Goal: Communication & Community: Participate in discussion

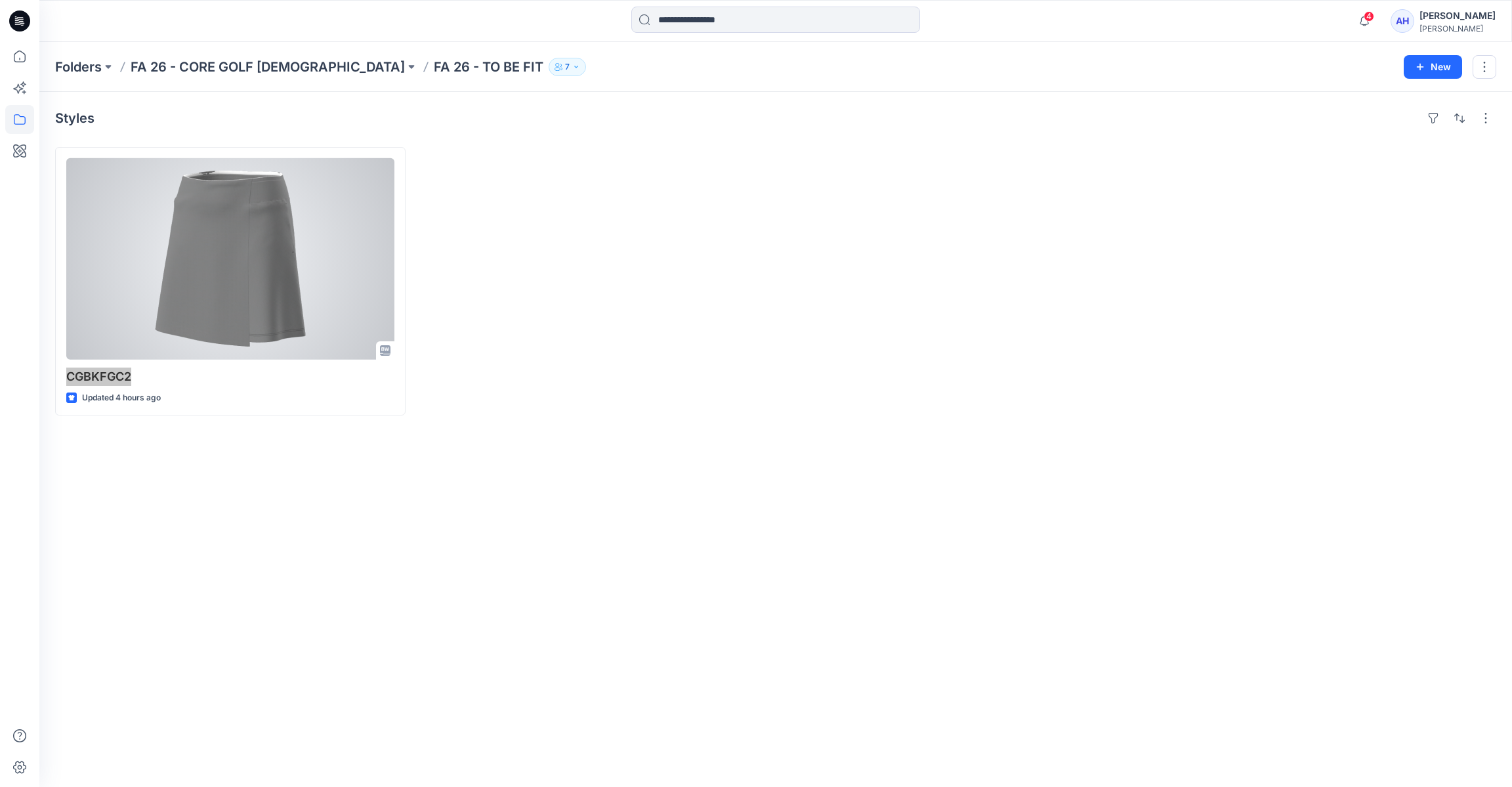
scroll to position [95, 0]
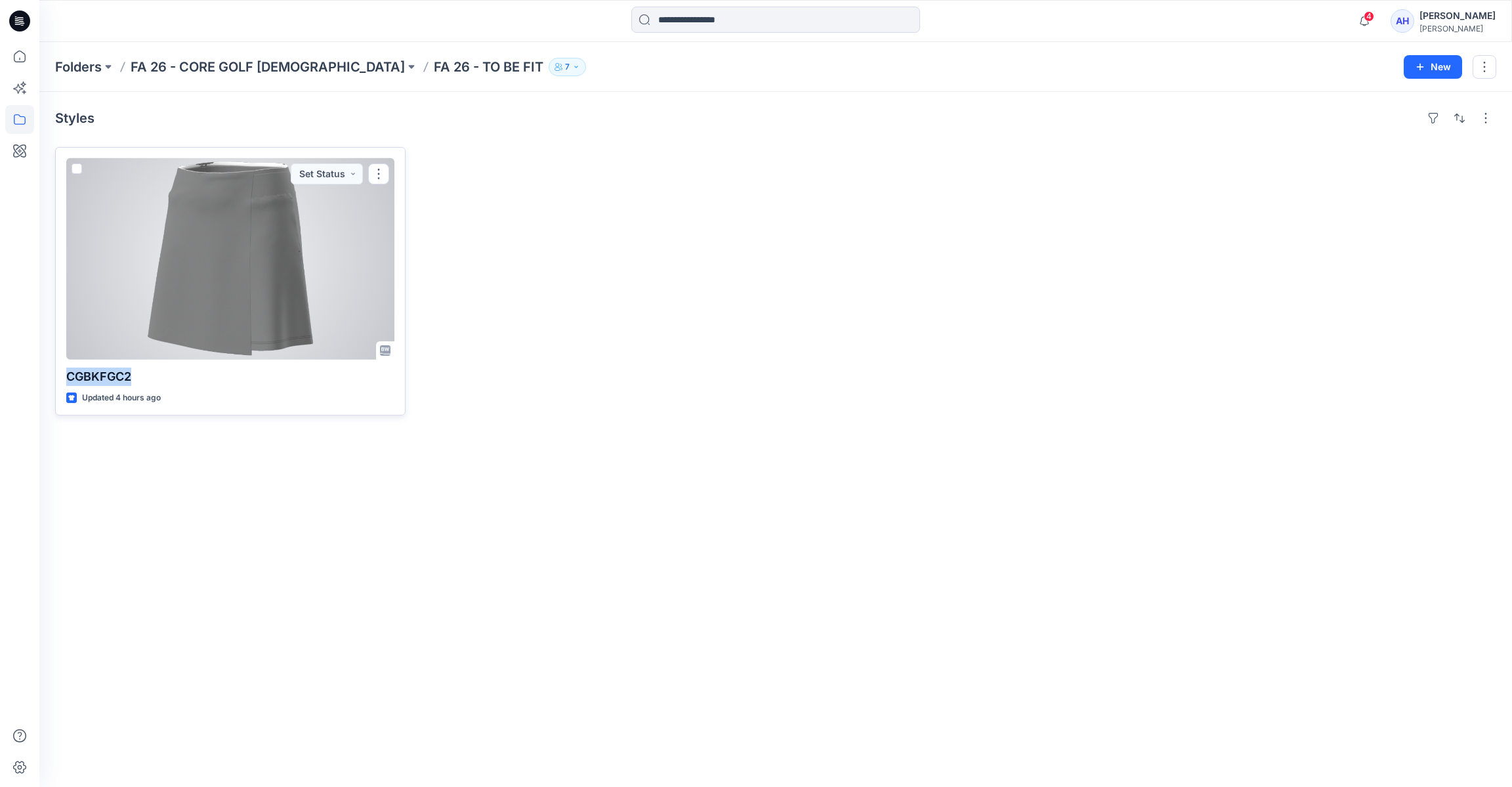
click at [264, 271] on div at bounding box center [231, 259] width 328 height 201
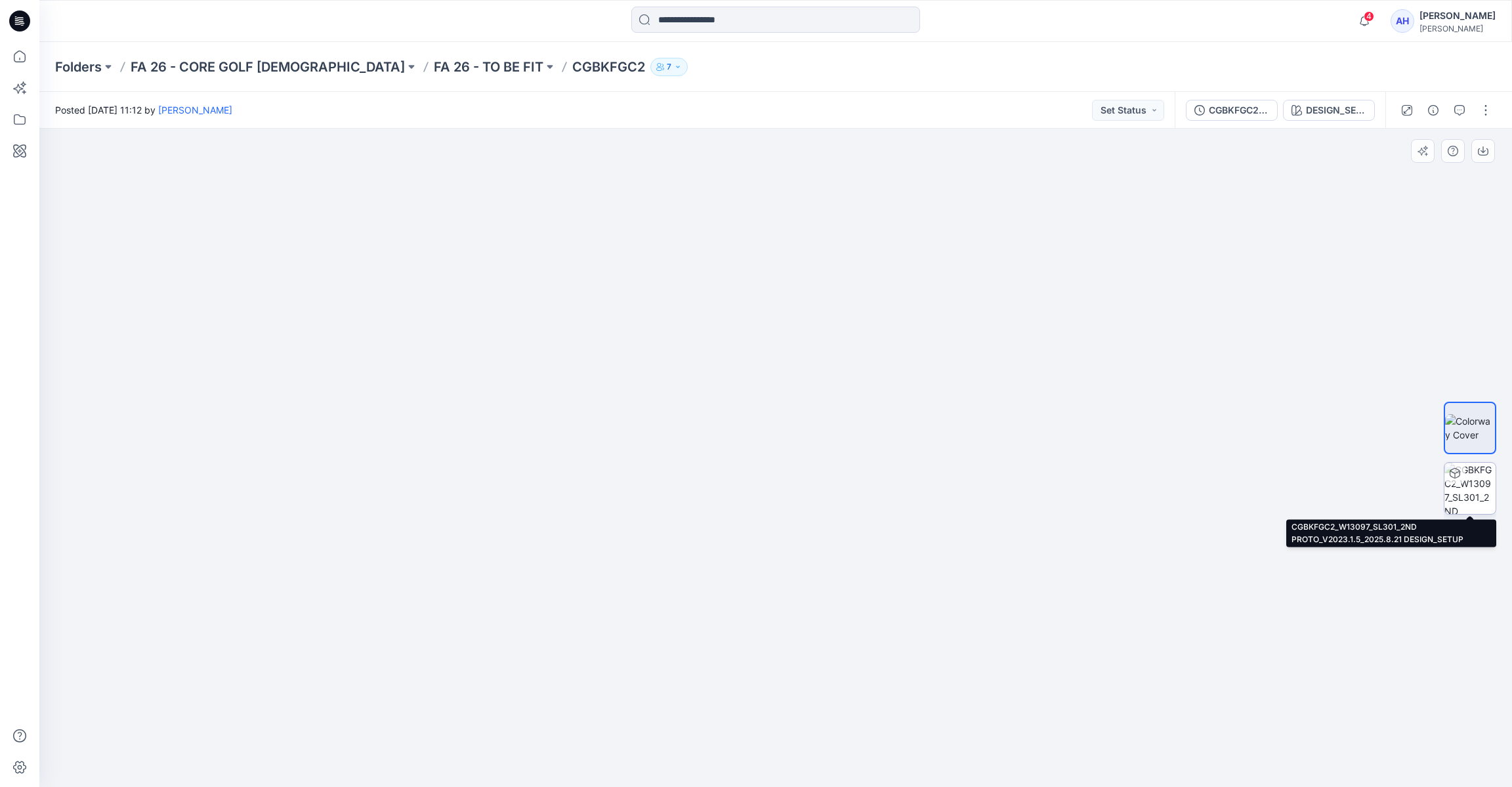
click at [1464, 490] on img at bounding box center [1470, 488] width 51 height 51
click at [1470, 490] on img at bounding box center [1470, 488] width 50 height 50
click at [1452, 488] on img at bounding box center [1470, 488] width 51 height 51
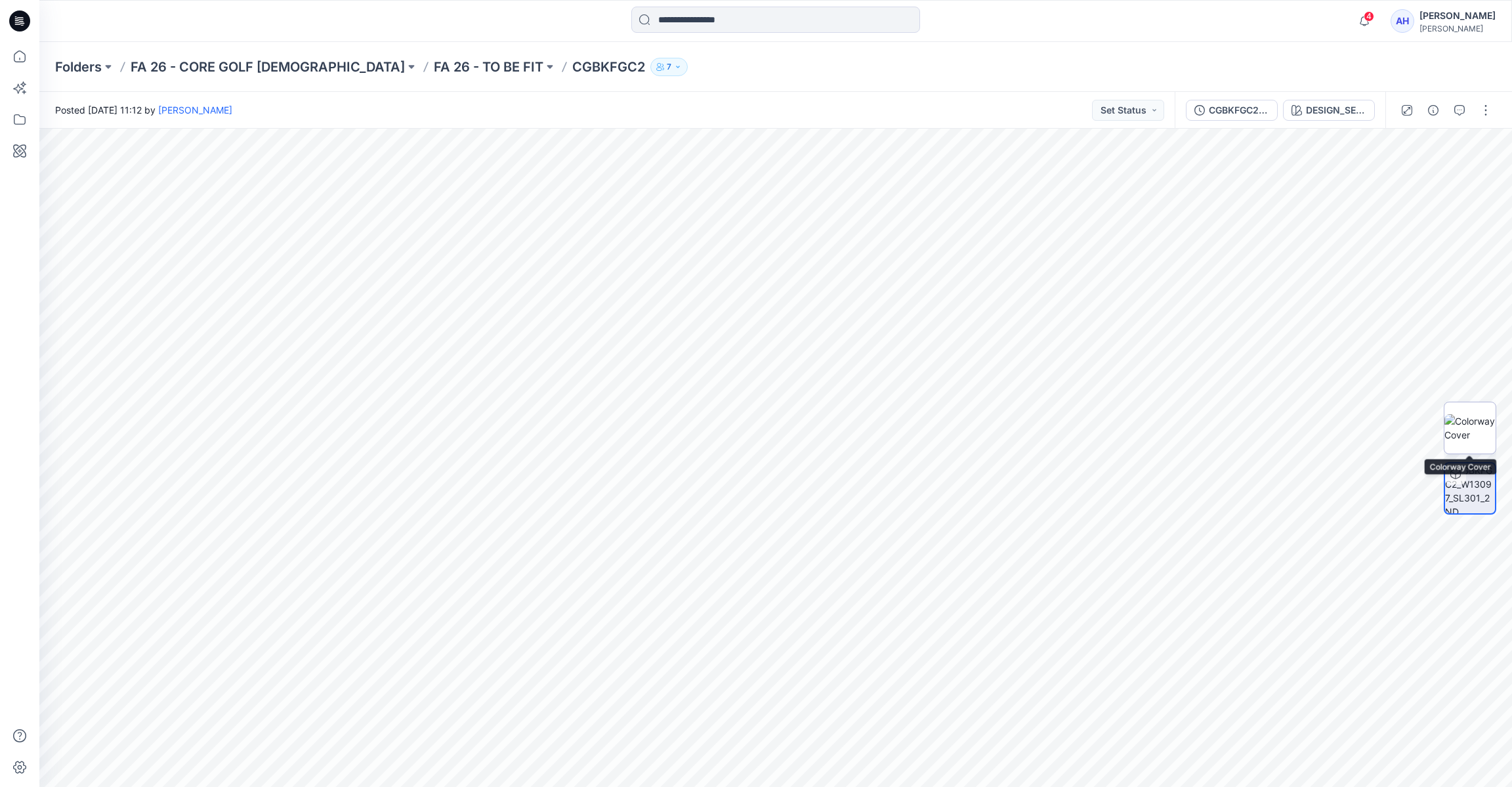
click at [1452, 414] on img at bounding box center [1470, 427] width 51 height 27
click at [928, 478] on img at bounding box center [776, 533] width 305 height 508
click at [1347, 283] on div at bounding box center [775, 458] width 1473 height 658
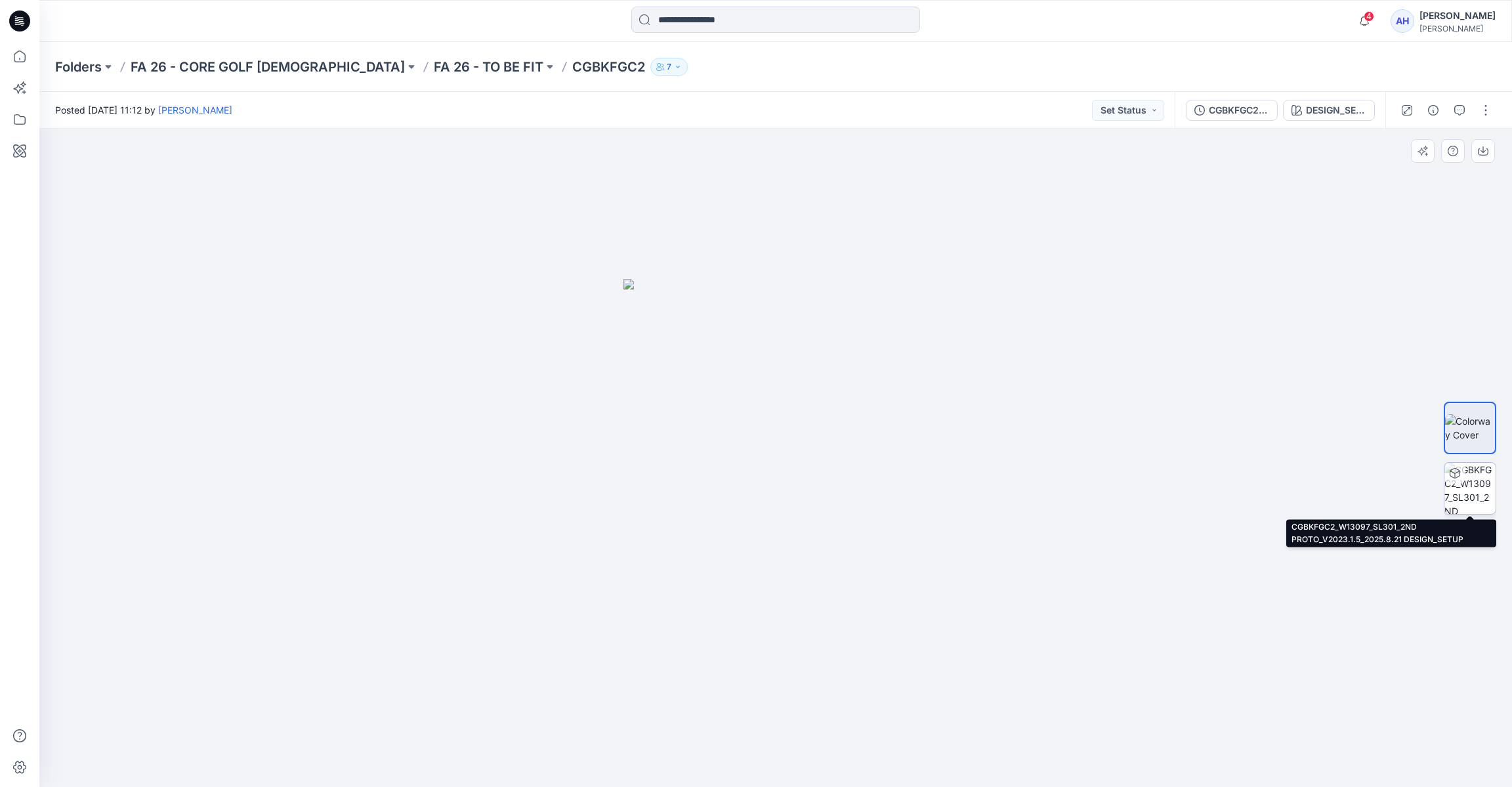
click at [1474, 502] on img at bounding box center [1470, 488] width 51 height 51
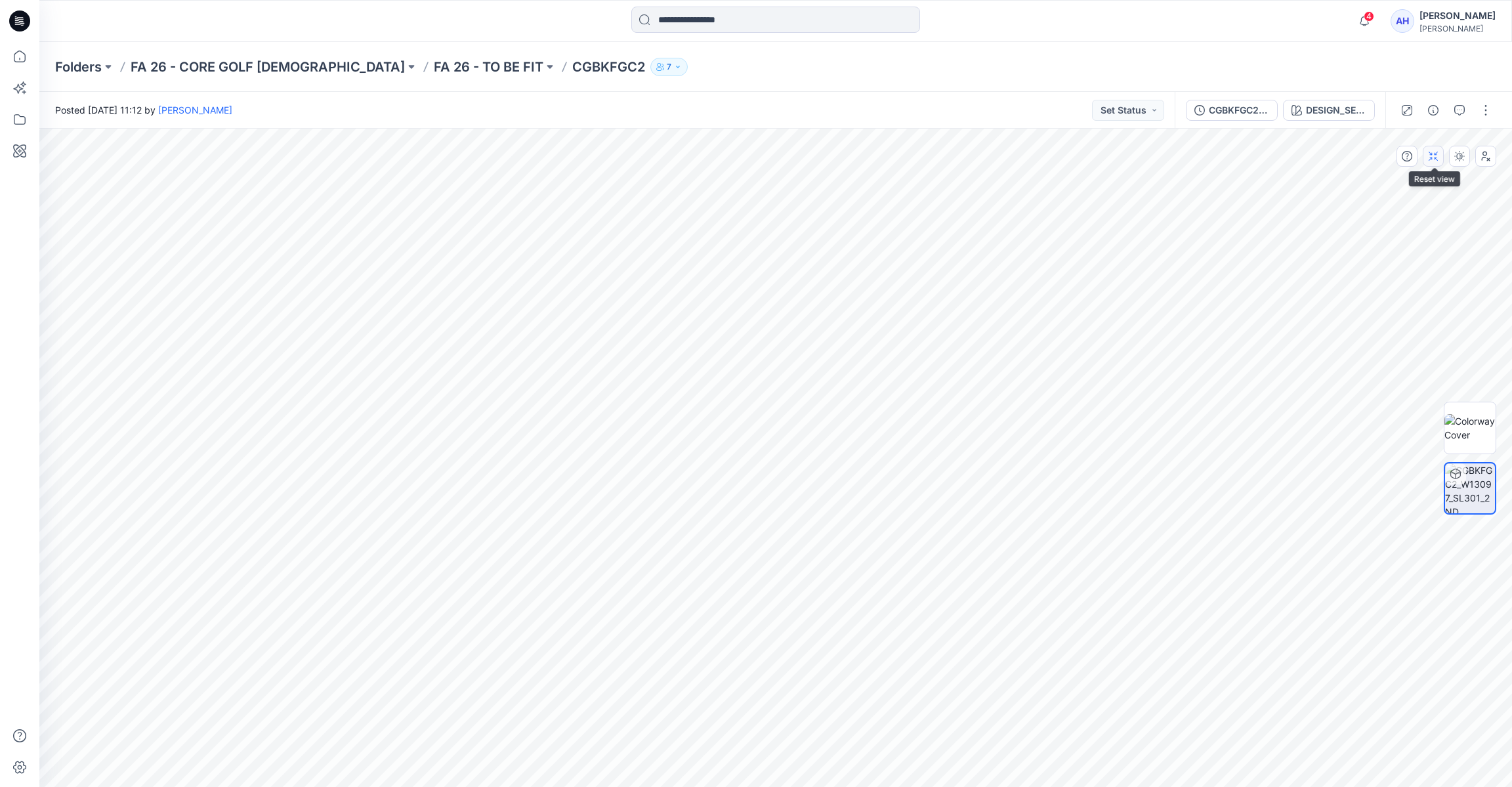
click at [1438, 160] on icon "button" at bounding box center [1433, 156] width 11 height 11
click at [1436, 160] on icon "button" at bounding box center [1433, 156] width 11 height 11
click at [1484, 157] on icon "button" at bounding box center [1486, 156] width 8 height 10
click at [1484, 157] on icon "button" at bounding box center [1485, 159] width 7 height 4
click at [1455, 477] on icon at bounding box center [1455, 474] width 11 height 11
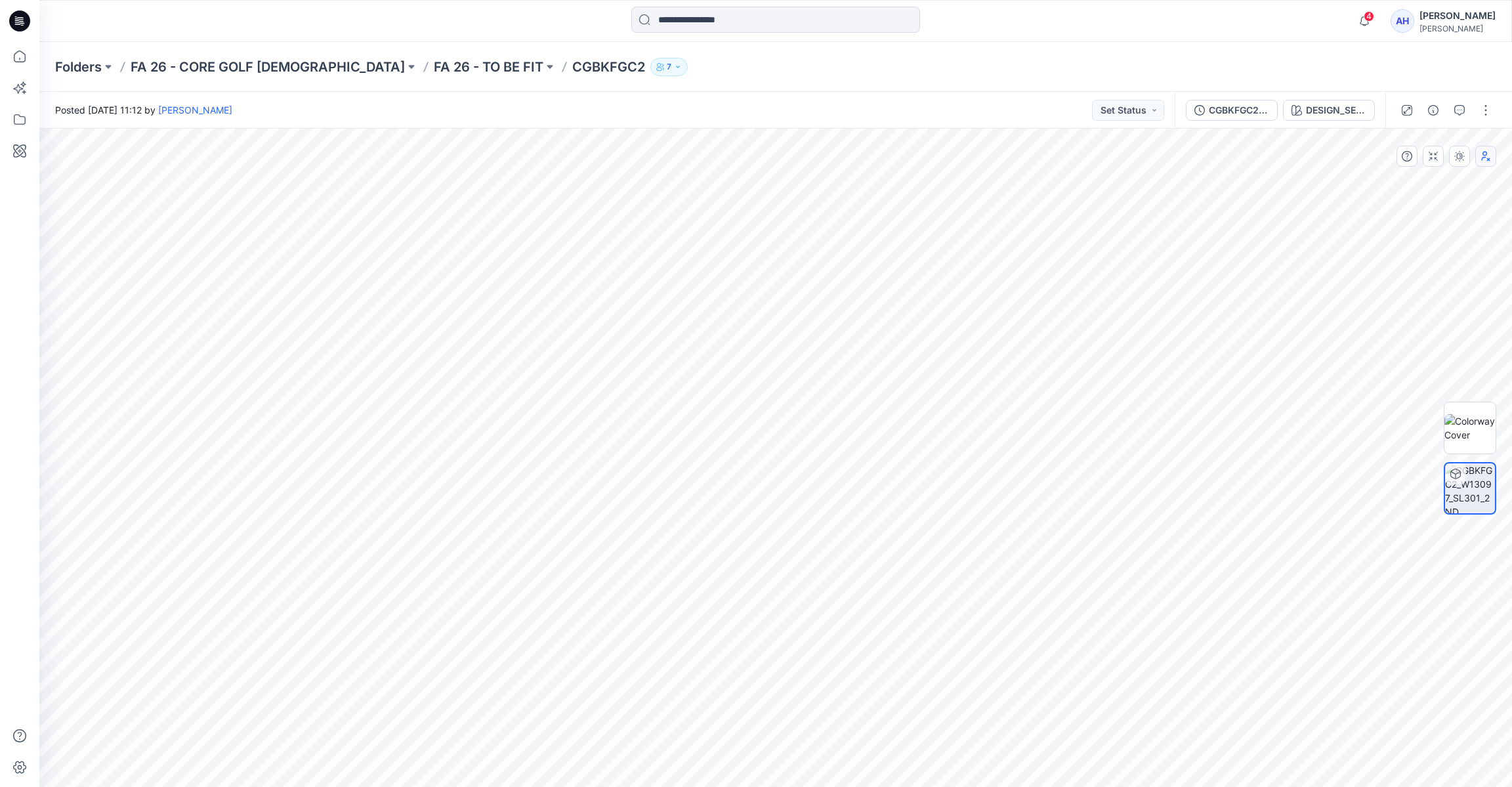
click at [1455, 477] on icon at bounding box center [1455, 474] width 11 height 11
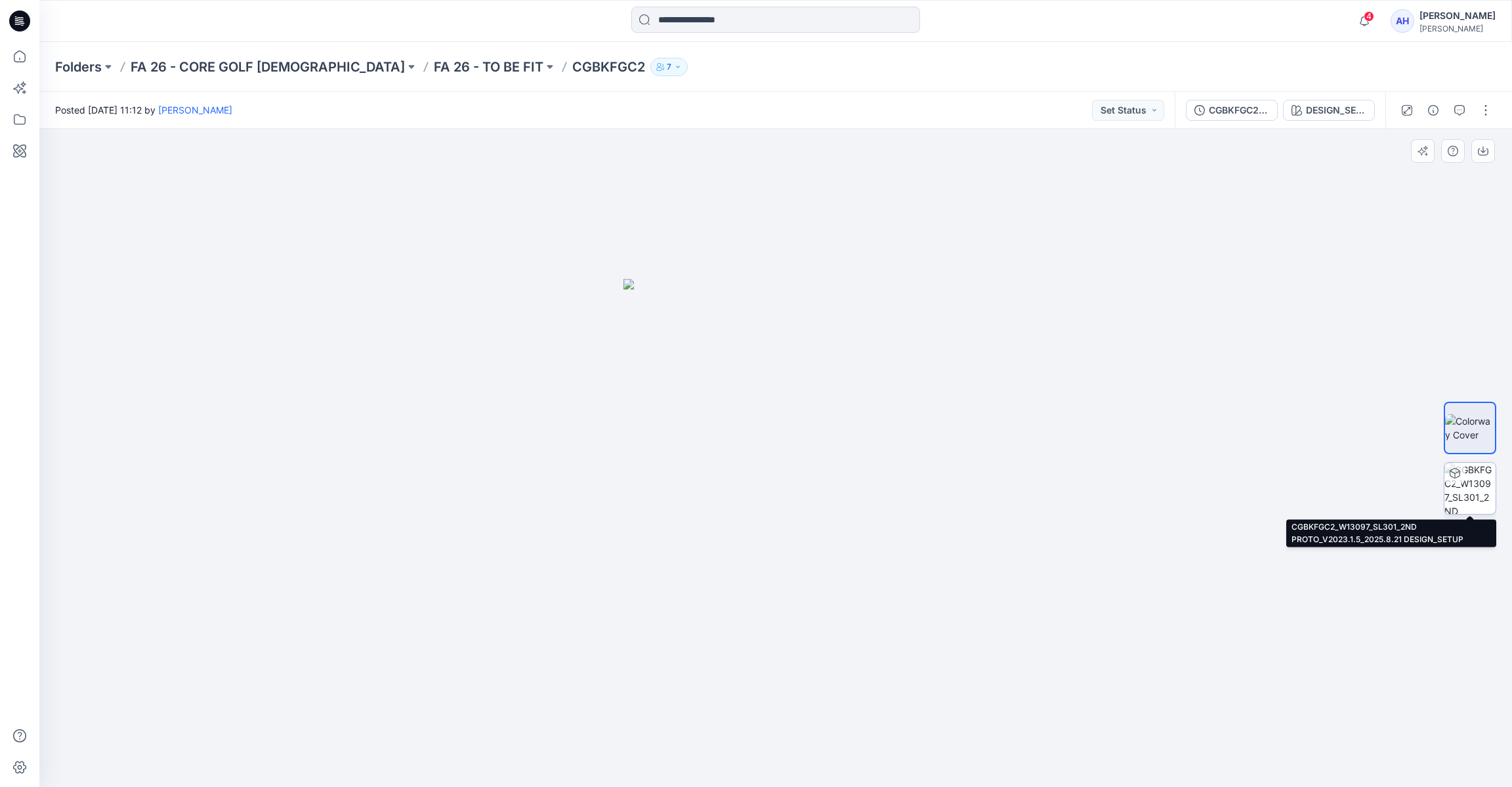
click at [1464, 482] on img at bounding box center [1470, 488] width 51 height 51
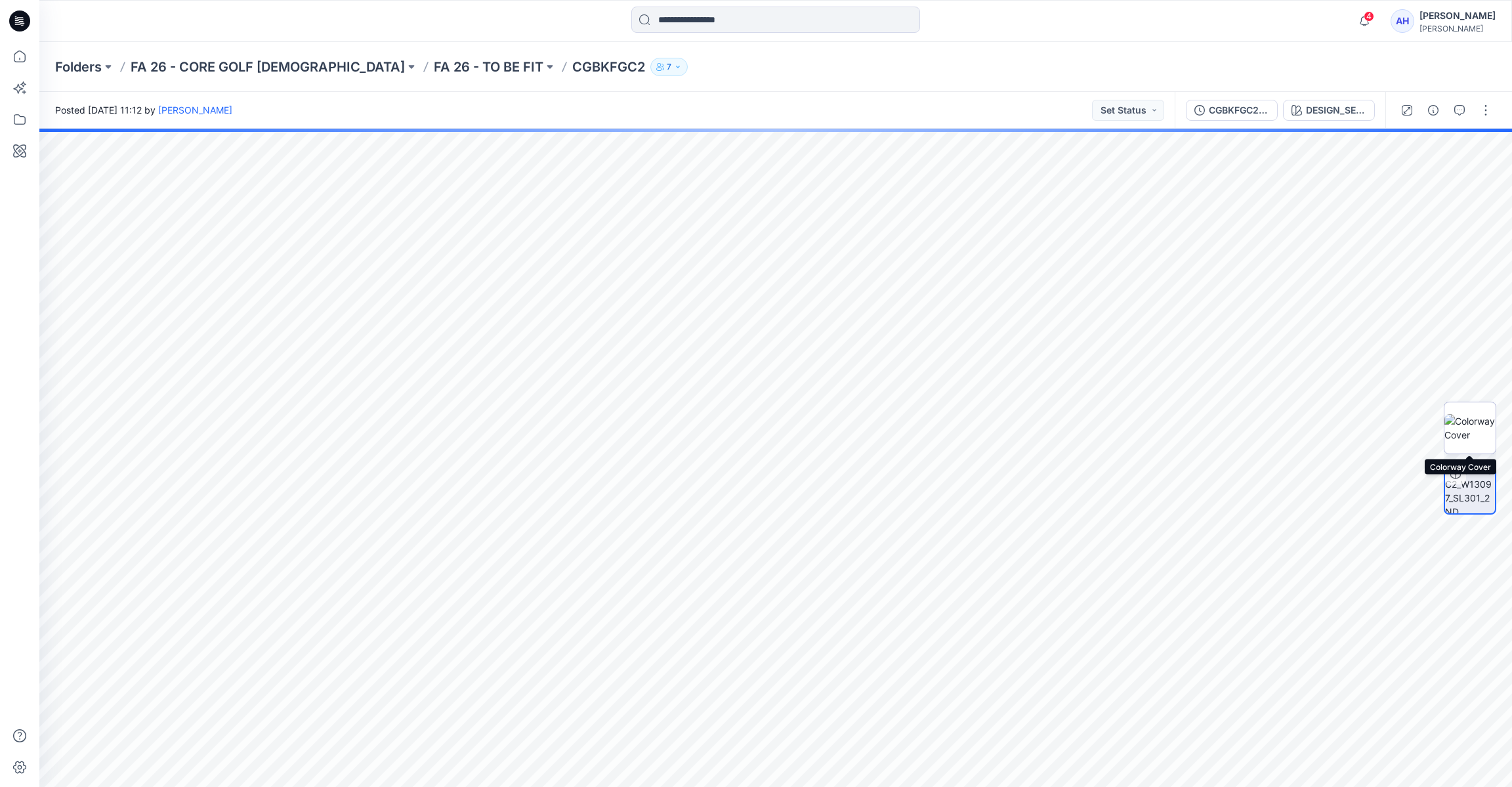
click at [1478, 427] on img at bounding box center [1470, 427] width 51 height 27
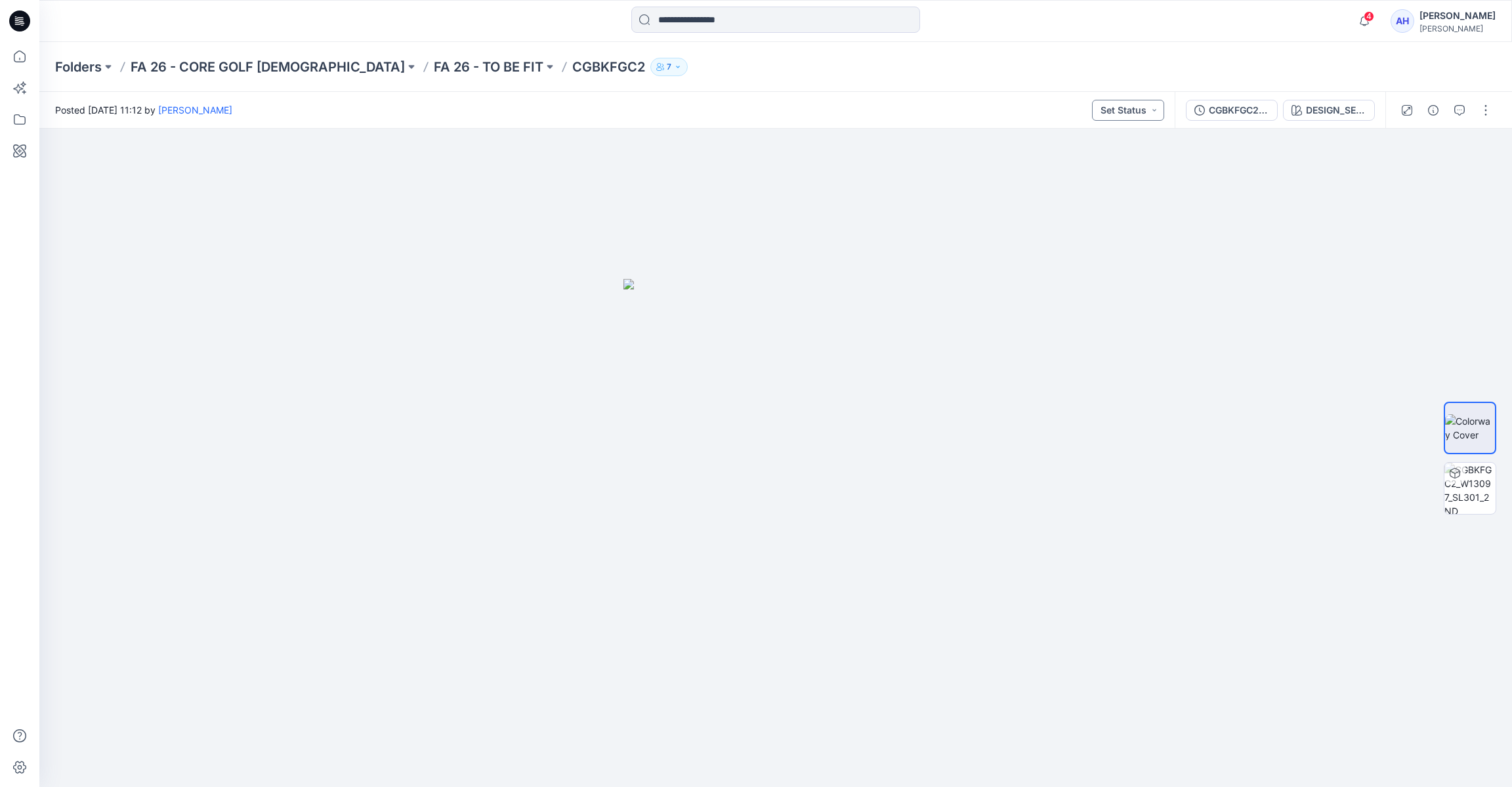
click at [1157, 109] on button "Set Status" at bounding box center [1128, 110] width 72 height 21
click at [1120, 170] on span "Accepted" at bounding box center [1092, 171] width 67 height 18
click at [1460, 105] on icon "button" at bounding box center [1459, 110] width 11 height 11
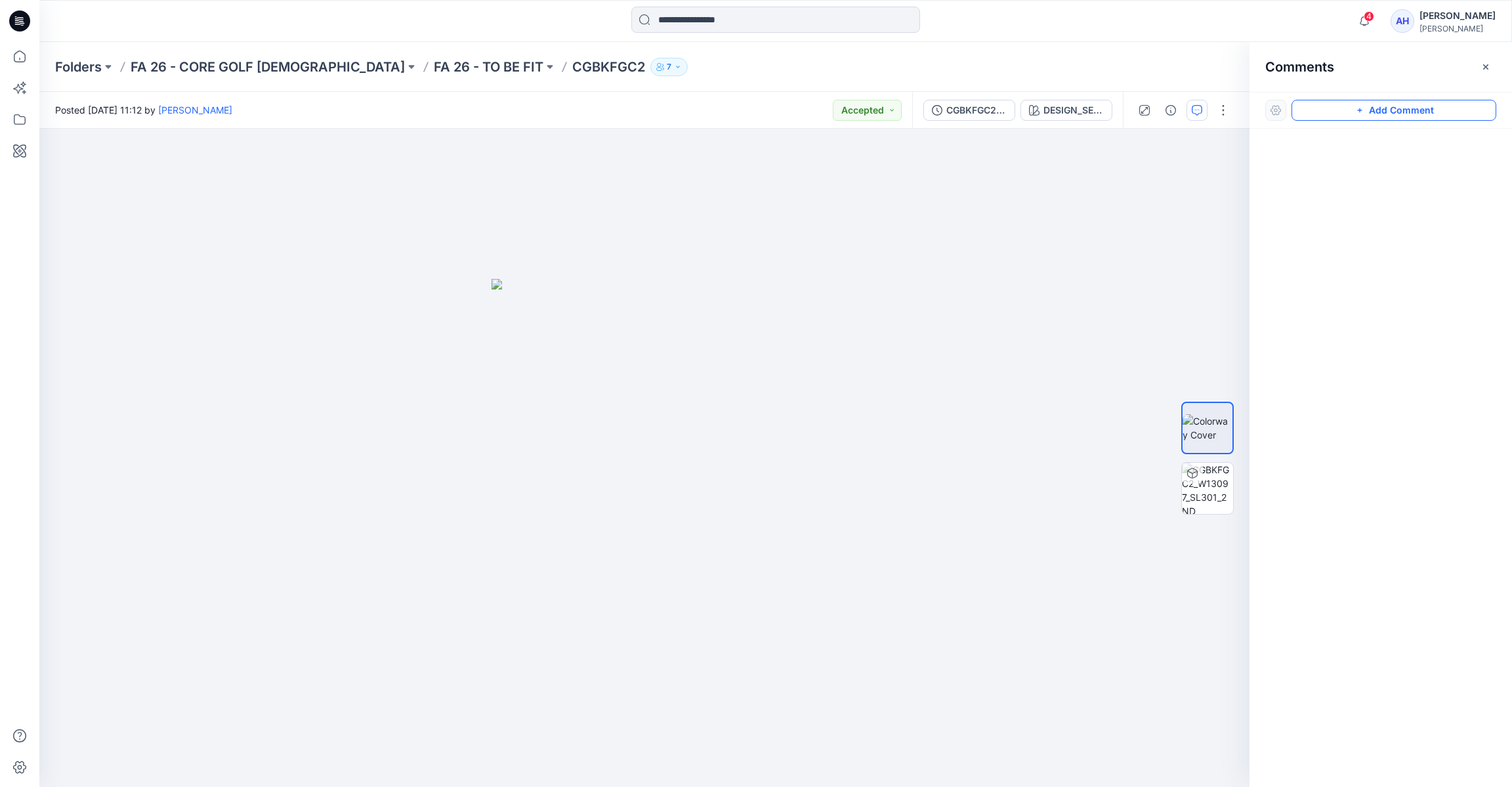
click at [1344, 116] on button "Add Comment" at bounding box center [1394, 110] width 205 height 21
click at [915, 261] on div "1" at bounding box center [644, 458] width 1211 height 658
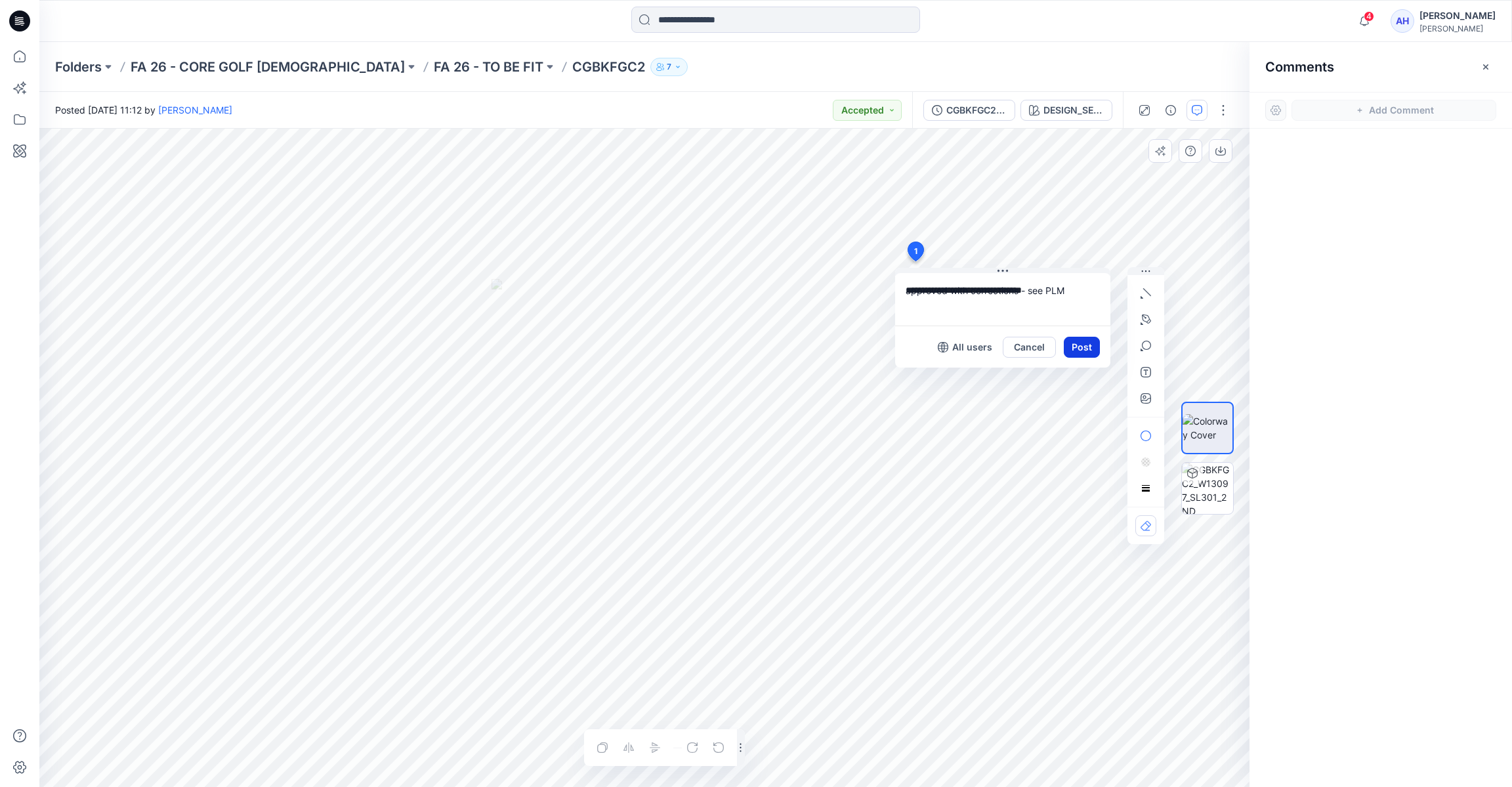
type textarea "**********"
click at [1088, 346] on button "Post" at bounding box center [1082, 347] width 36 height 21
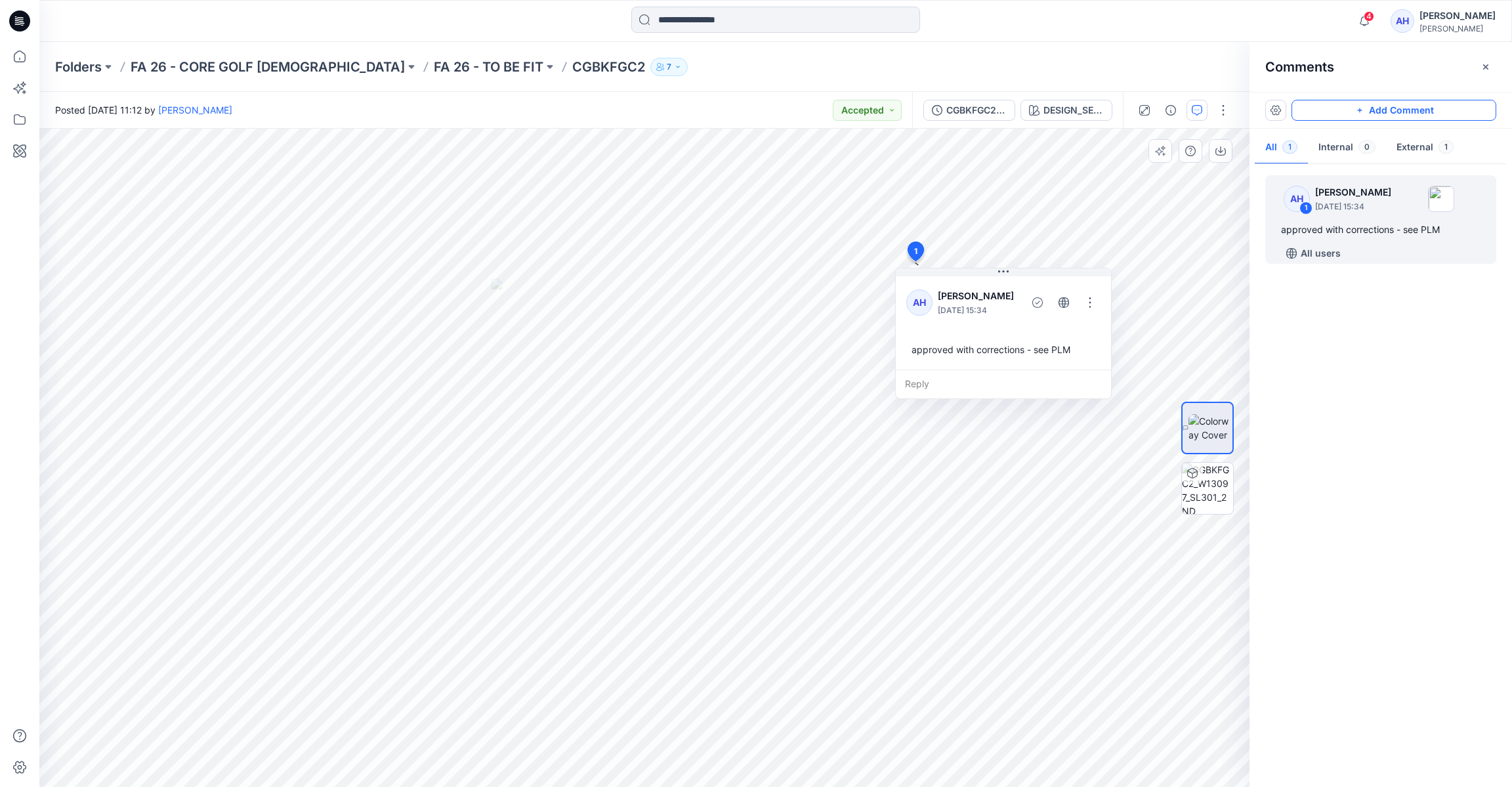
click at [1387, 102] on button "Add Comment" at bounding box center [1394, 110] width 205 height 21
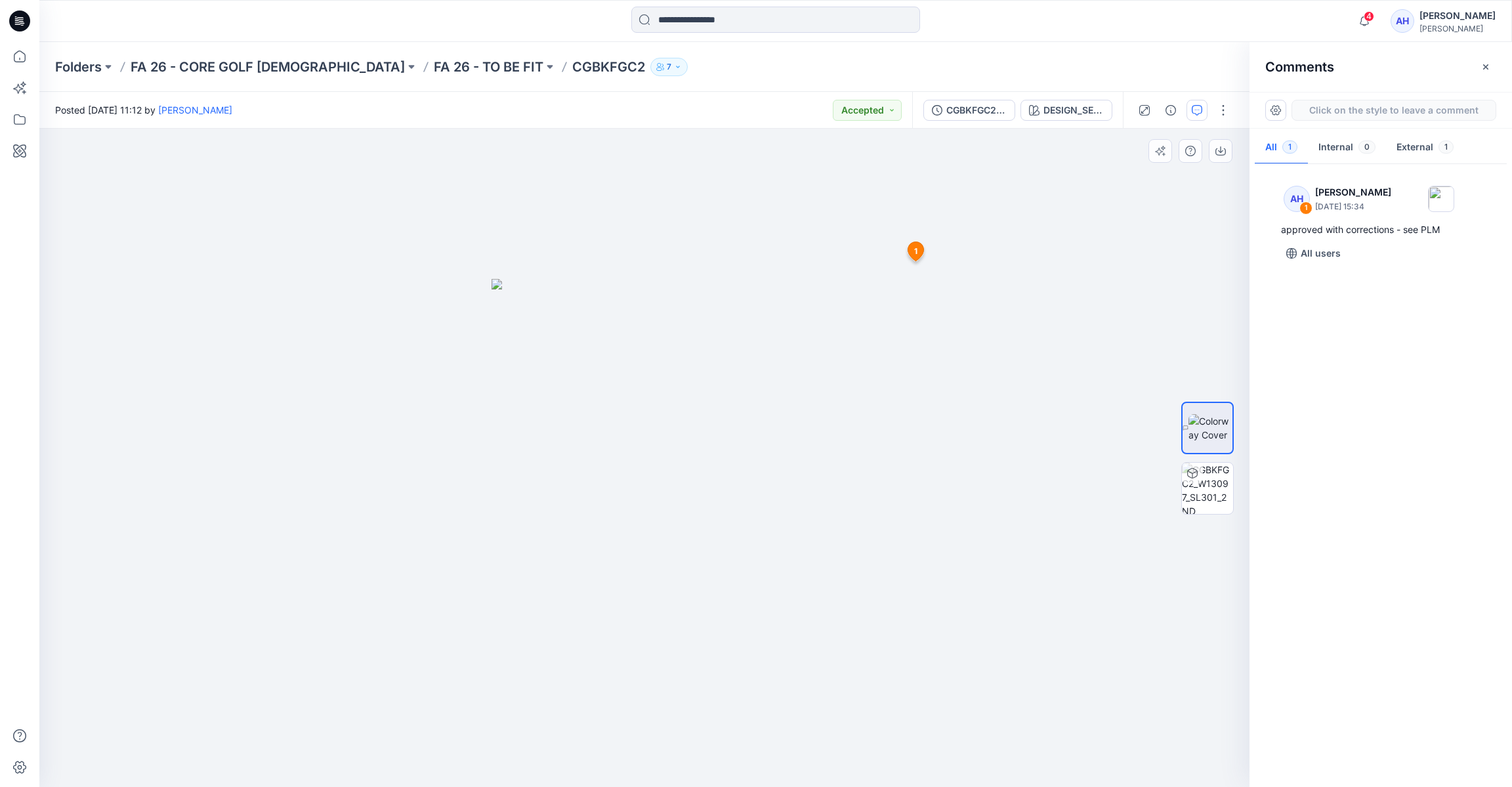
click at [665, 626] on div "2 1 AH [PERSON_NAME] [DATE] 15:34 approved with corrections - see PLM Reply" at bounding box center [644, 458] width 1211 height 658
type textarea "**********"
click at [828, 706] on button "Post" at bounding box center [831, 712] width 36 height 21
click at [1414, 106] on button "Add Comment" at bounding box center [1394, 110] width 205 height 21
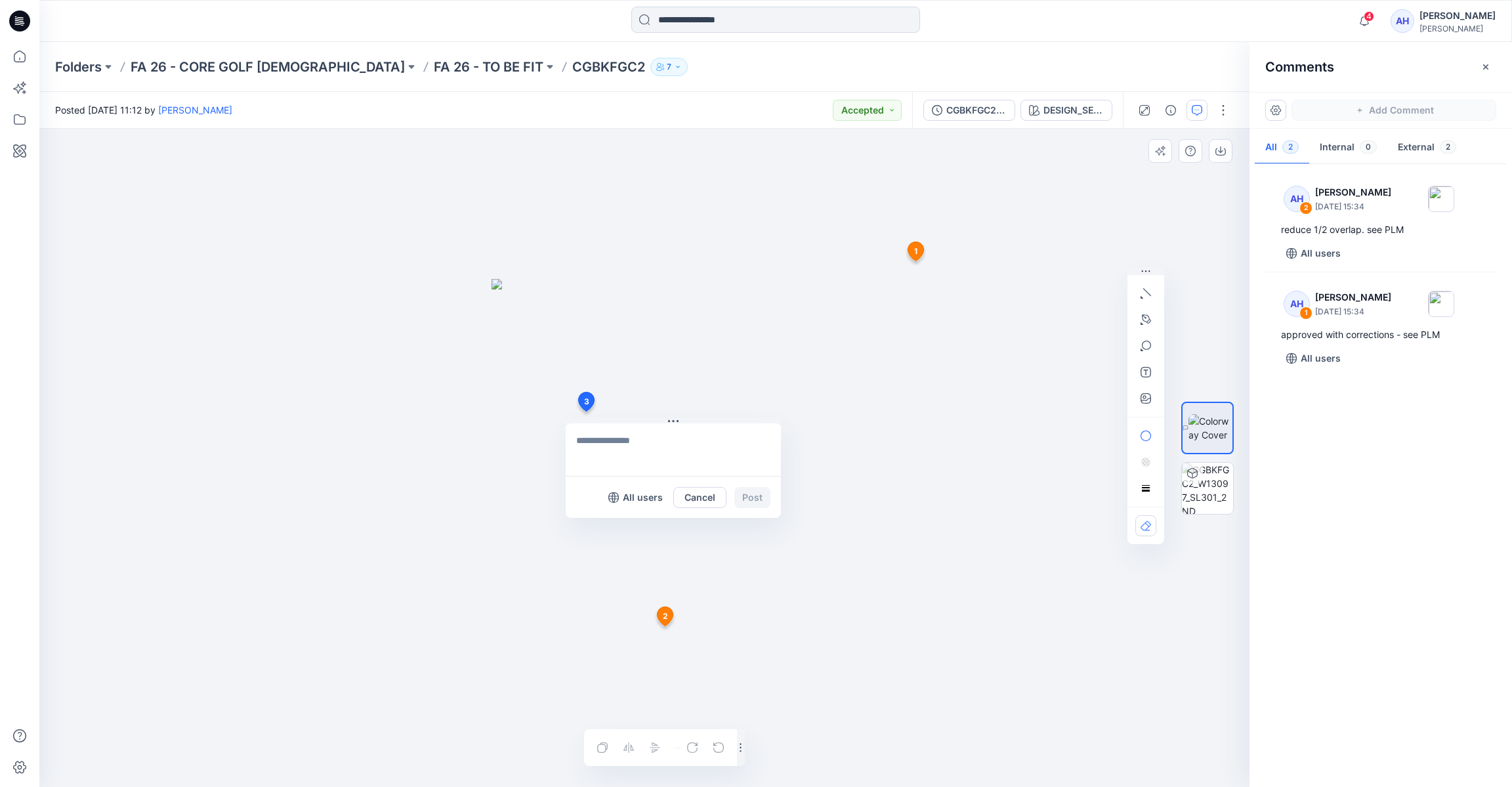
click at [585, 411] on div "3 All users Cancel Post 1 AH [PERSON_NAME] [DATE] 15:34 approved with correctio…" at bounding box center [644, 458] width 1211 height 658
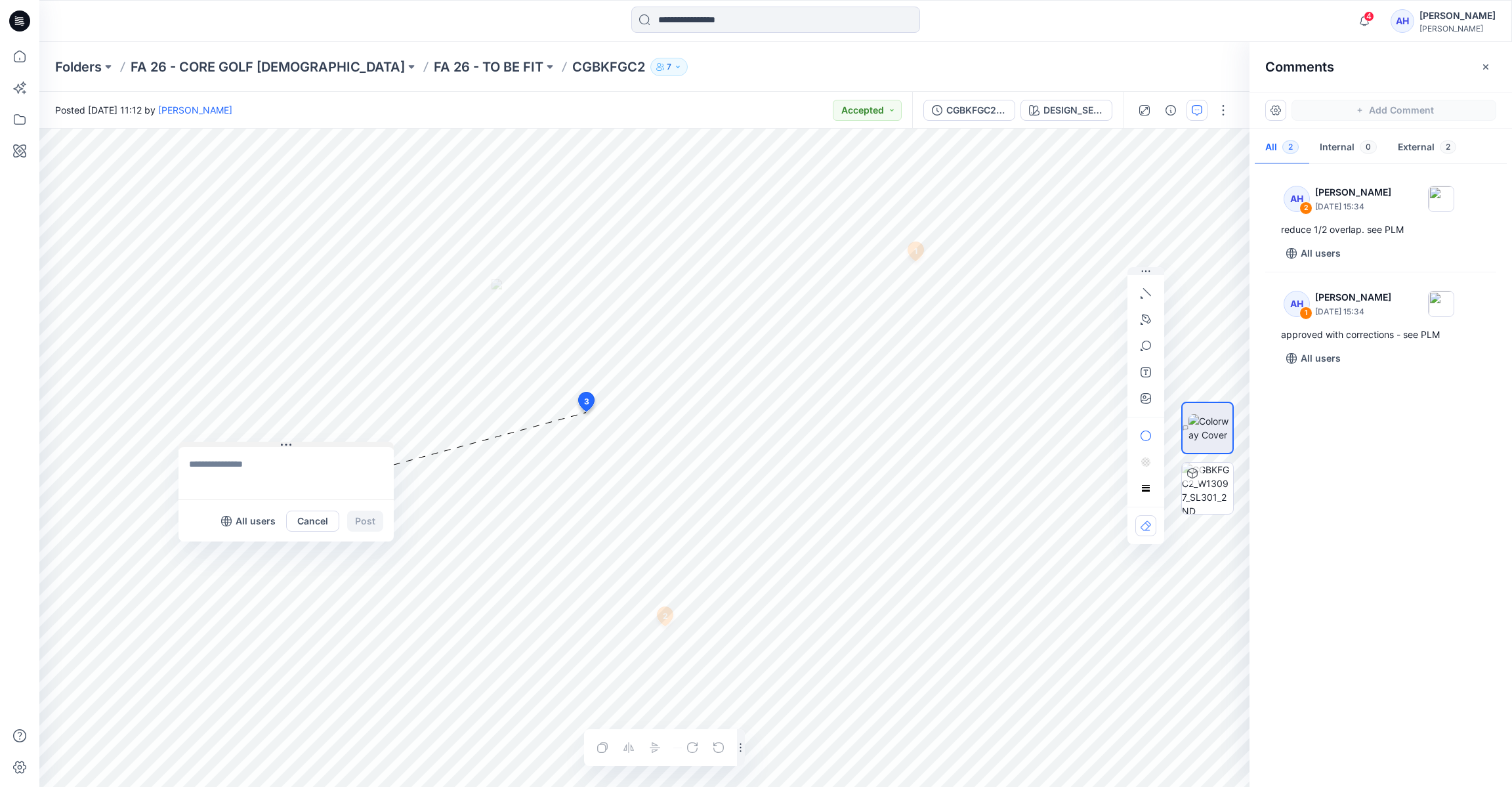
drag, startPoint x: 662, startPoint y: 418, endPoint x: 264, endPoint y: 439, distance: 398.6
click at [225, 442] on button at bounding box center [286, 445] width 215 height 8
click at [228, 446] on textarea at bounding box center [236, 446] width 215 height 53
type textarea "**********"
click at [318, 491] on button "Post" at bounding box center [315, 494] width 36 height 21
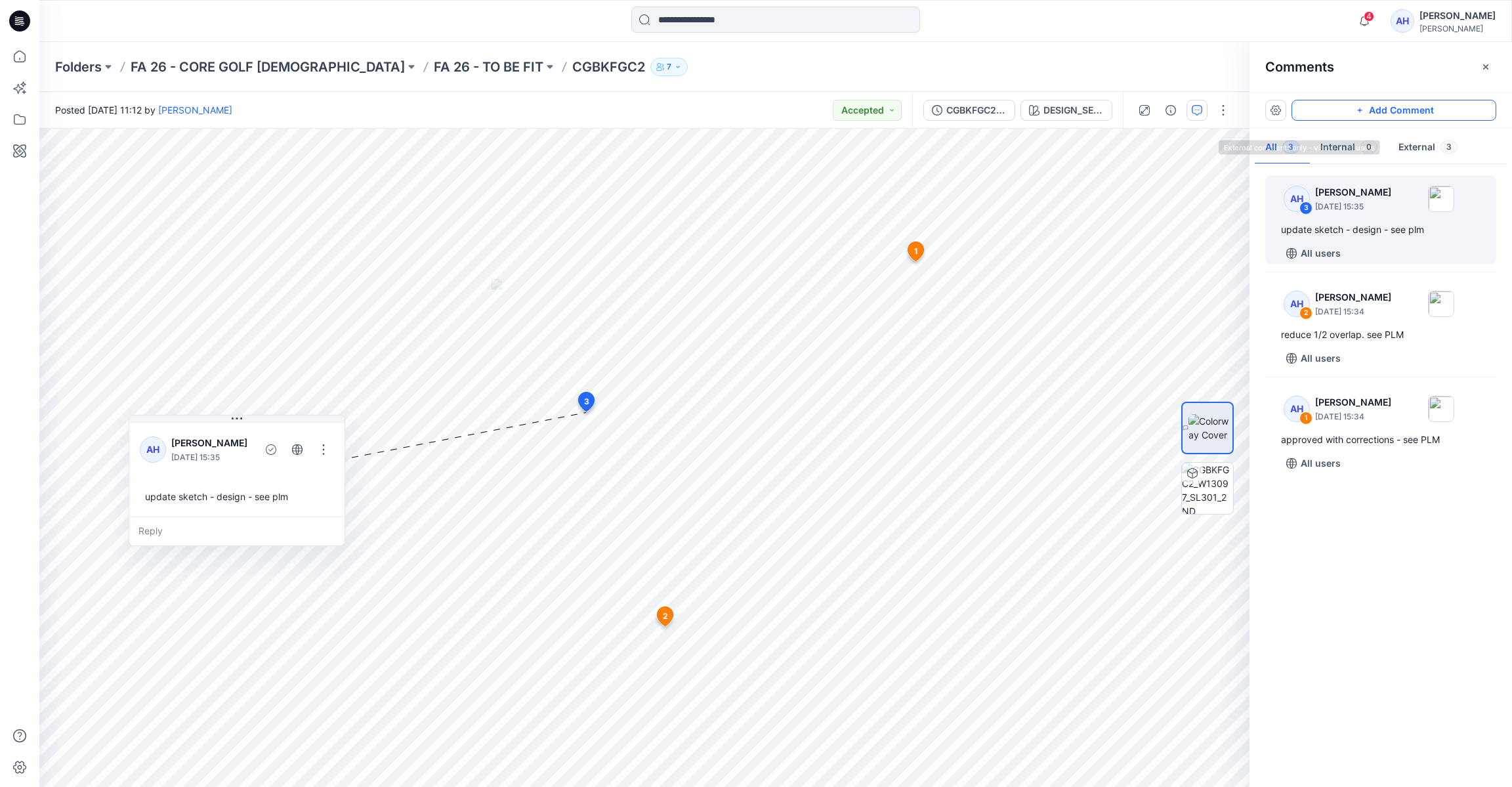
click at [1421, 111] on button "Add Comment" at bounding box center [1394, 110] width 205 height 21
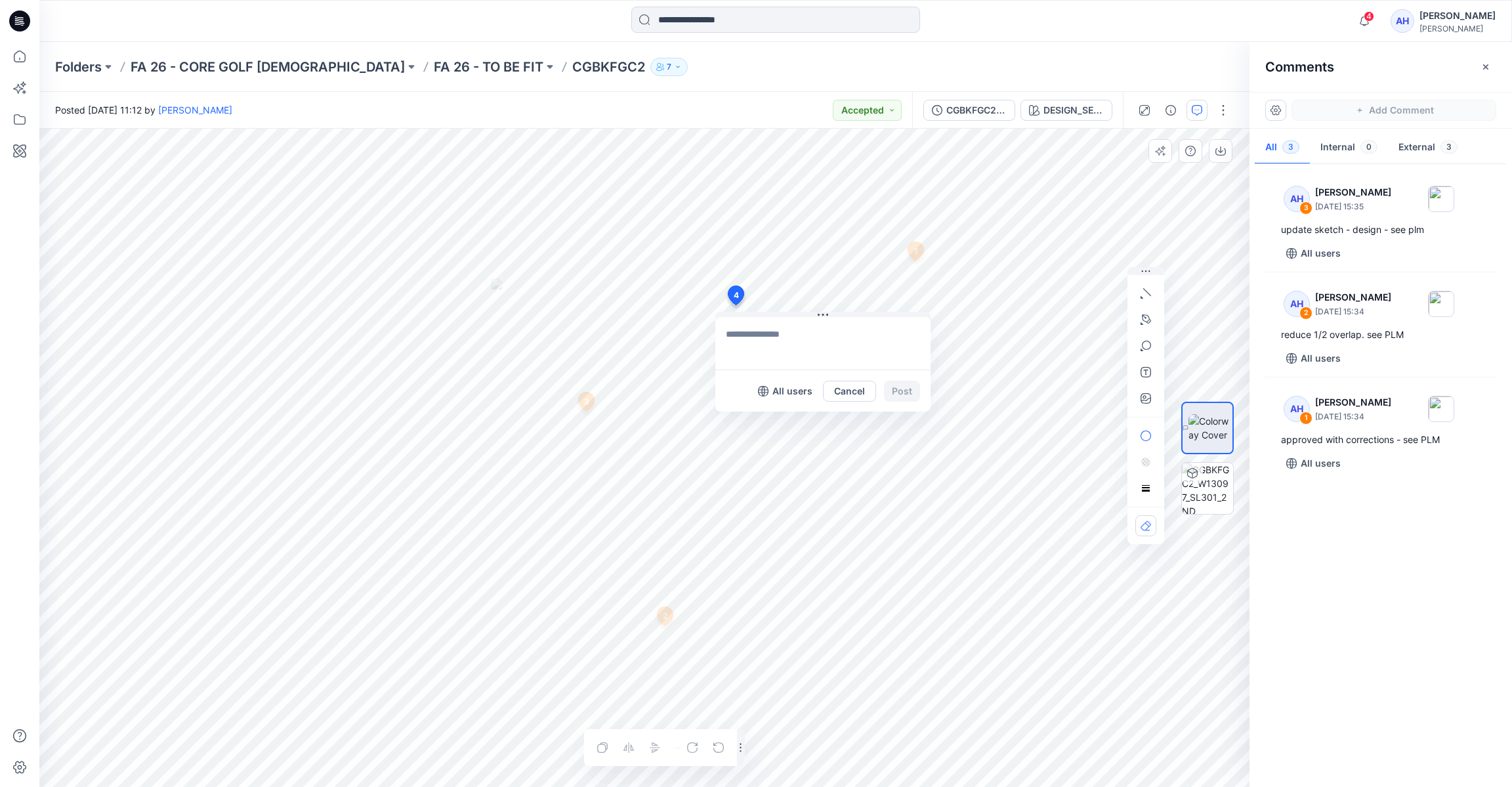
click at [735, 305] on div "4 All users Cancel Post 1 AH [PERSON_NAME] [DATE] 15:34 approved with correctio…" at bounding box center [644, 458] width 1211 height 658
drag, startPoint x: 820, startPoint y: 316, endPoint x: 965, endPoint y: 292, distance: 147.0
click at [965, 292] on icon at bounding box center [967, 289] width 11 height 11
click at [960, 320] on textarea at bounding box center [969, 321] width 215 height 53
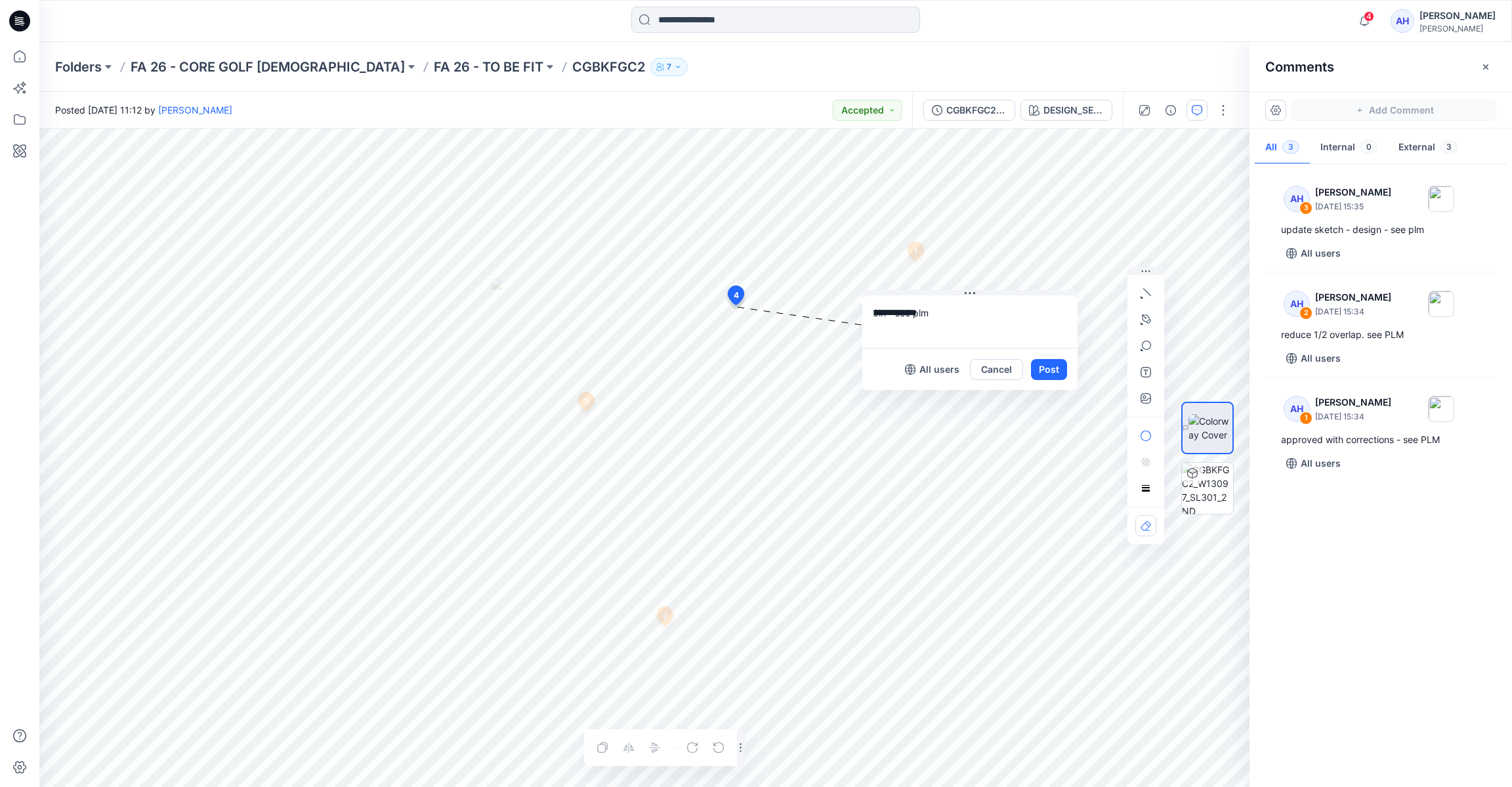
type textarea "**********"
click at [1047, 355] on div "All users Cancel Post" at bounding box center [969, 369] width 215 height 42
click at [1042, 356] on div "All users Cancel Post" at bounding box center [969, 369] width 215 height 42
click at [1053, 368] on button "Post" at bounding box center [1049, 369] width 36 height 21
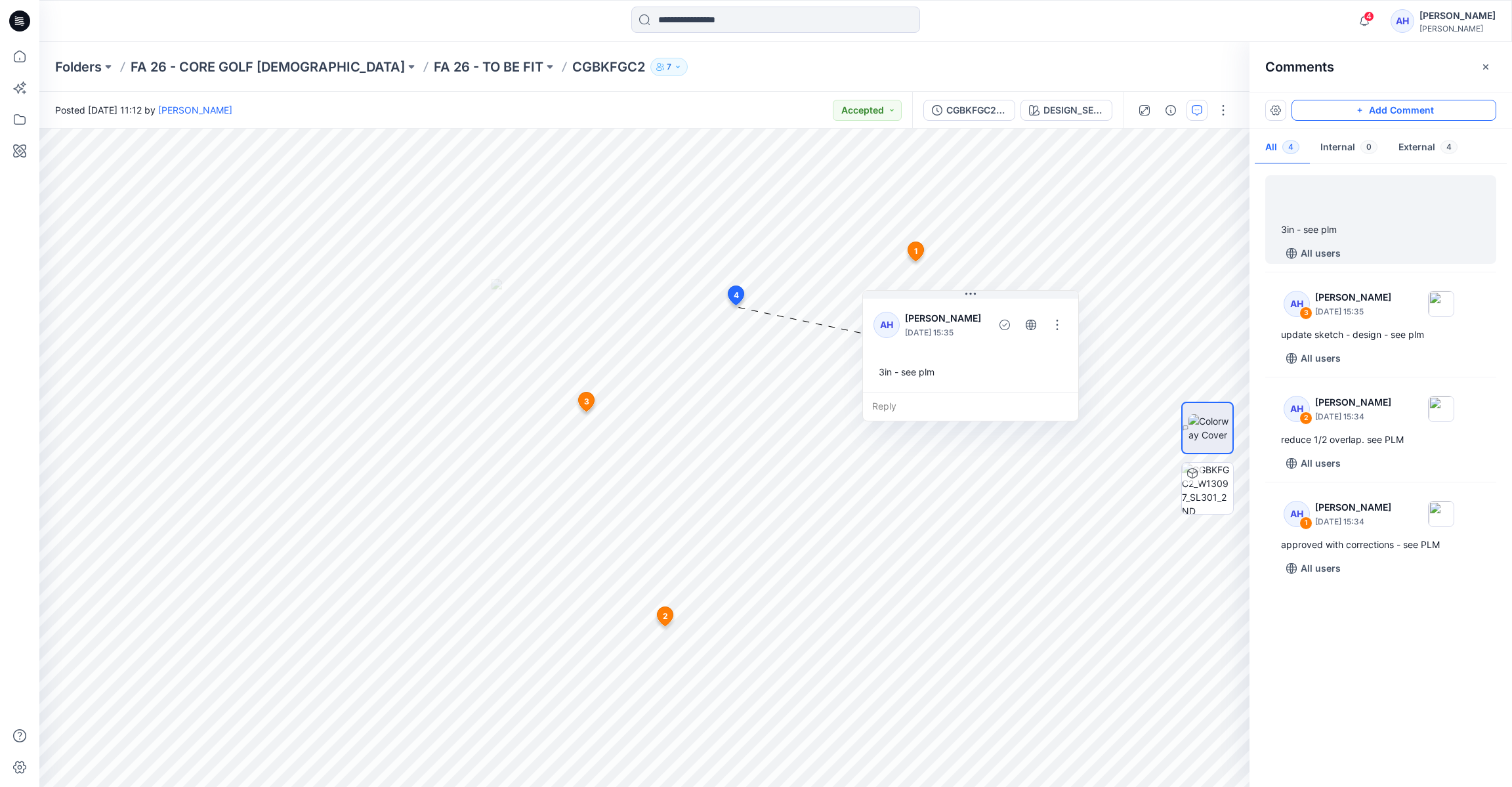
click at [1354, 106] on button "Add Comment" at bounding box center [1394, 110] width 205 height 21
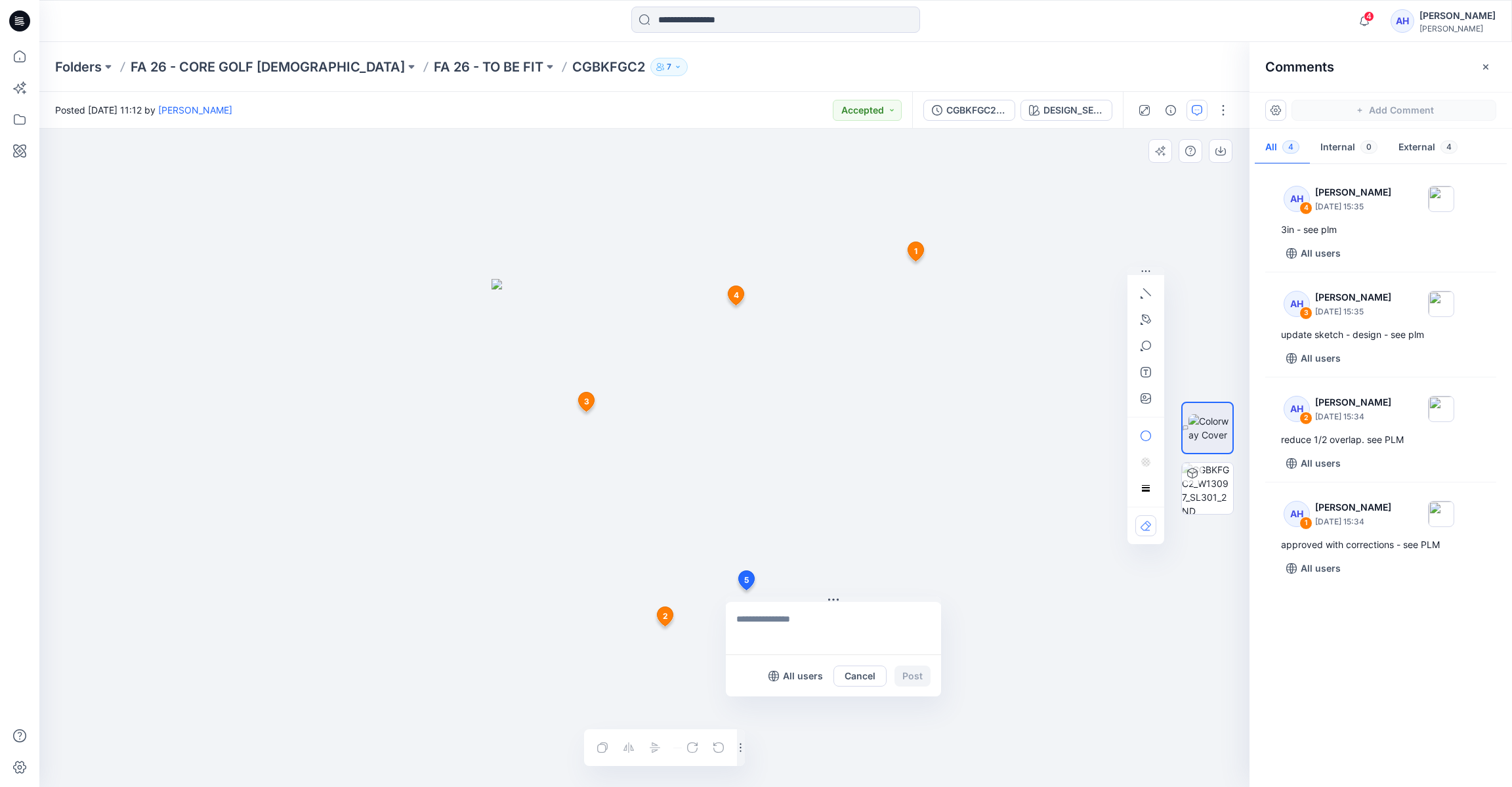
click at [746, 590] on div "5 All users Cancel Post 1 AH [PERSON_NAME] [DATE] 15:34 approved with correctio…" at bounding box center [644, 458] width 1211 height 658
type textarea "**********"
click at [911, 680] on button "Post" at bounding box center [913, 676] width 36 height 21
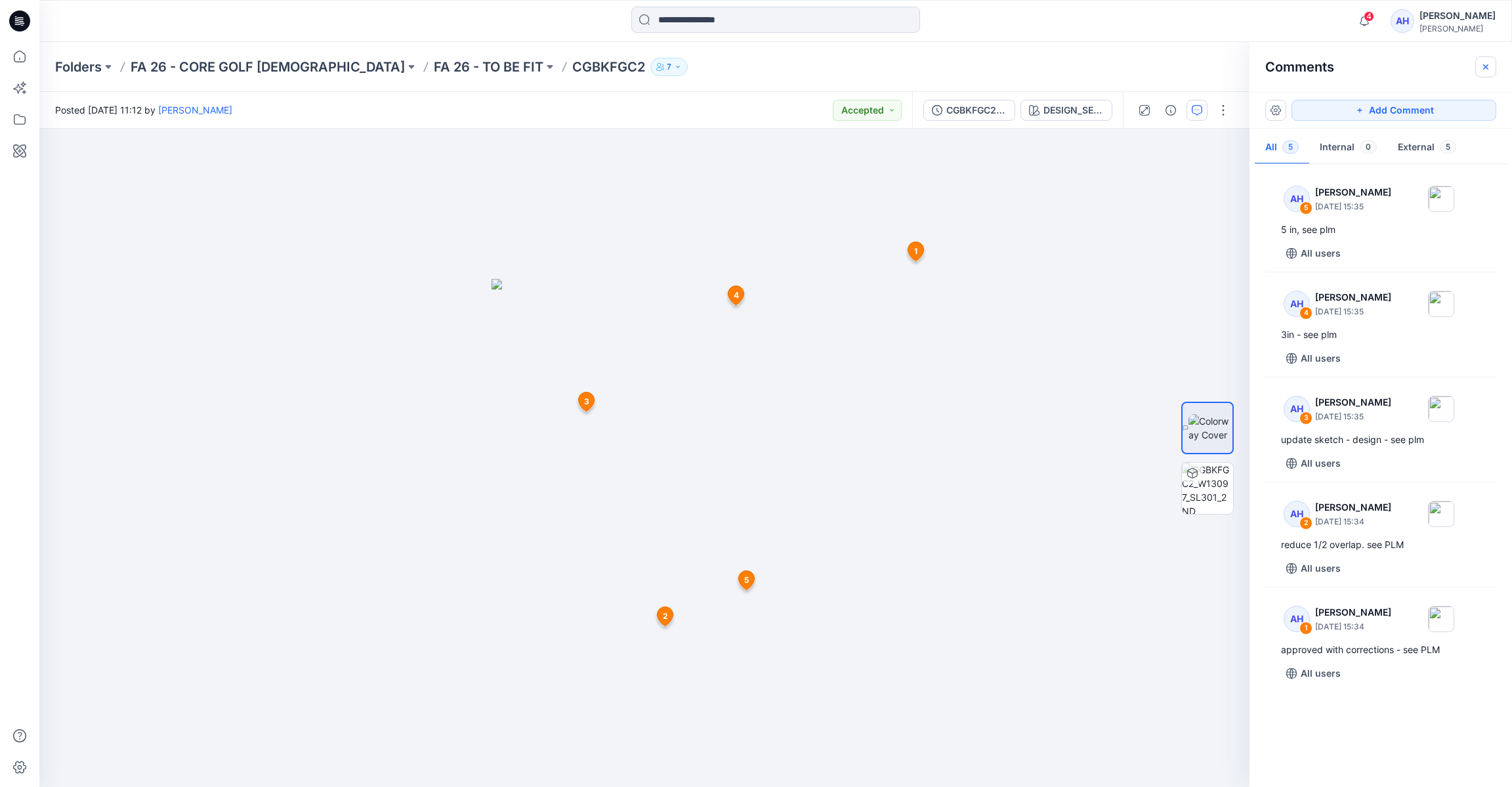
click at [1480, 70] on button "button" at bounding box center [1486, 67] width 21 height 21
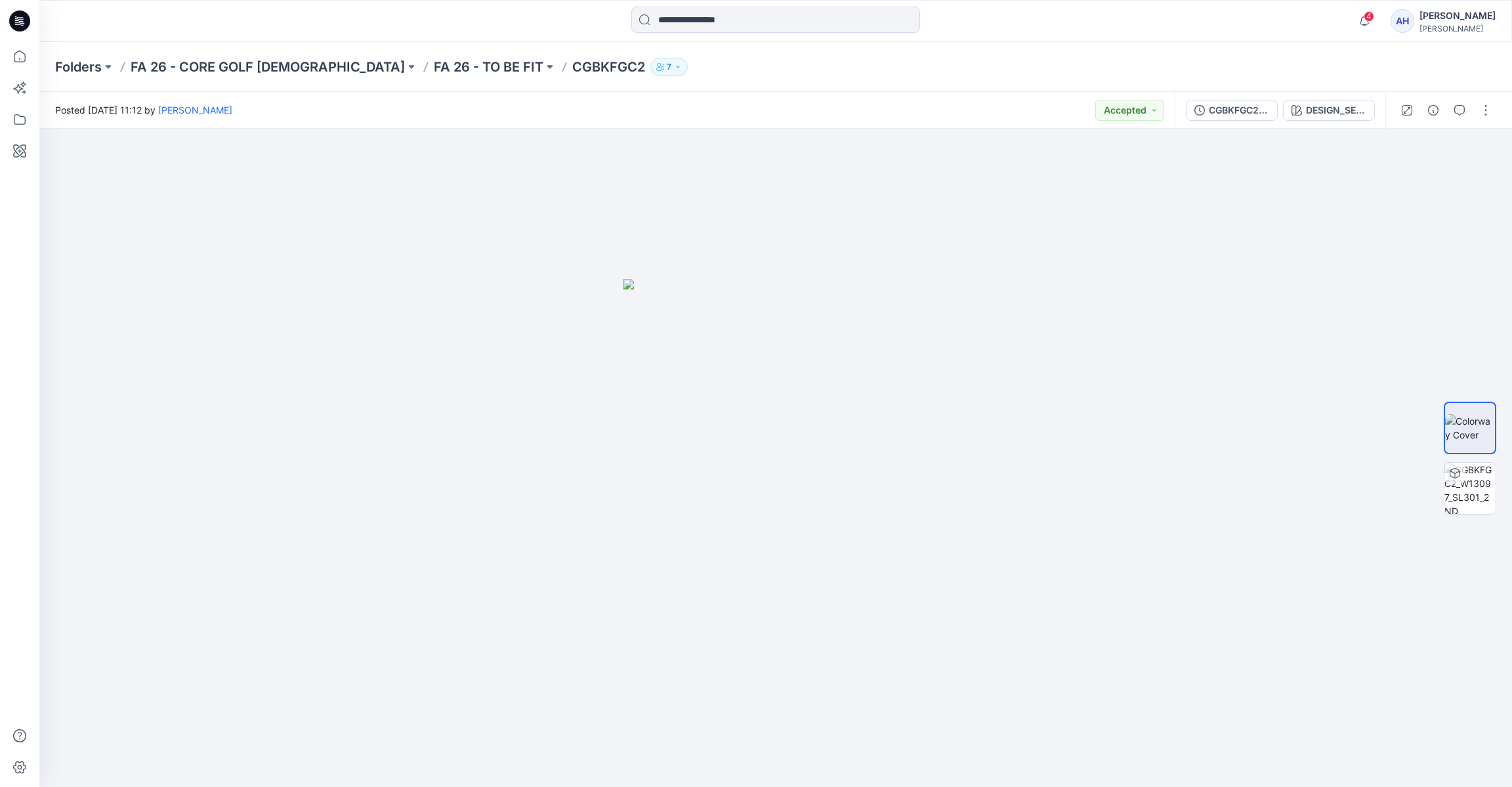
click at [563, 88] on div "Folders FA 26 - CORE GOLF [DEMOGRAPHIC_DATA] FA 26 - TO BE FIT CGBKFGC2 7" at bounding box center [775, 67] width 1473 height 50
click at [434, 57] on p "FA 26 - TO BE FIT" at bounding box center [489, 67] width 109 height 18
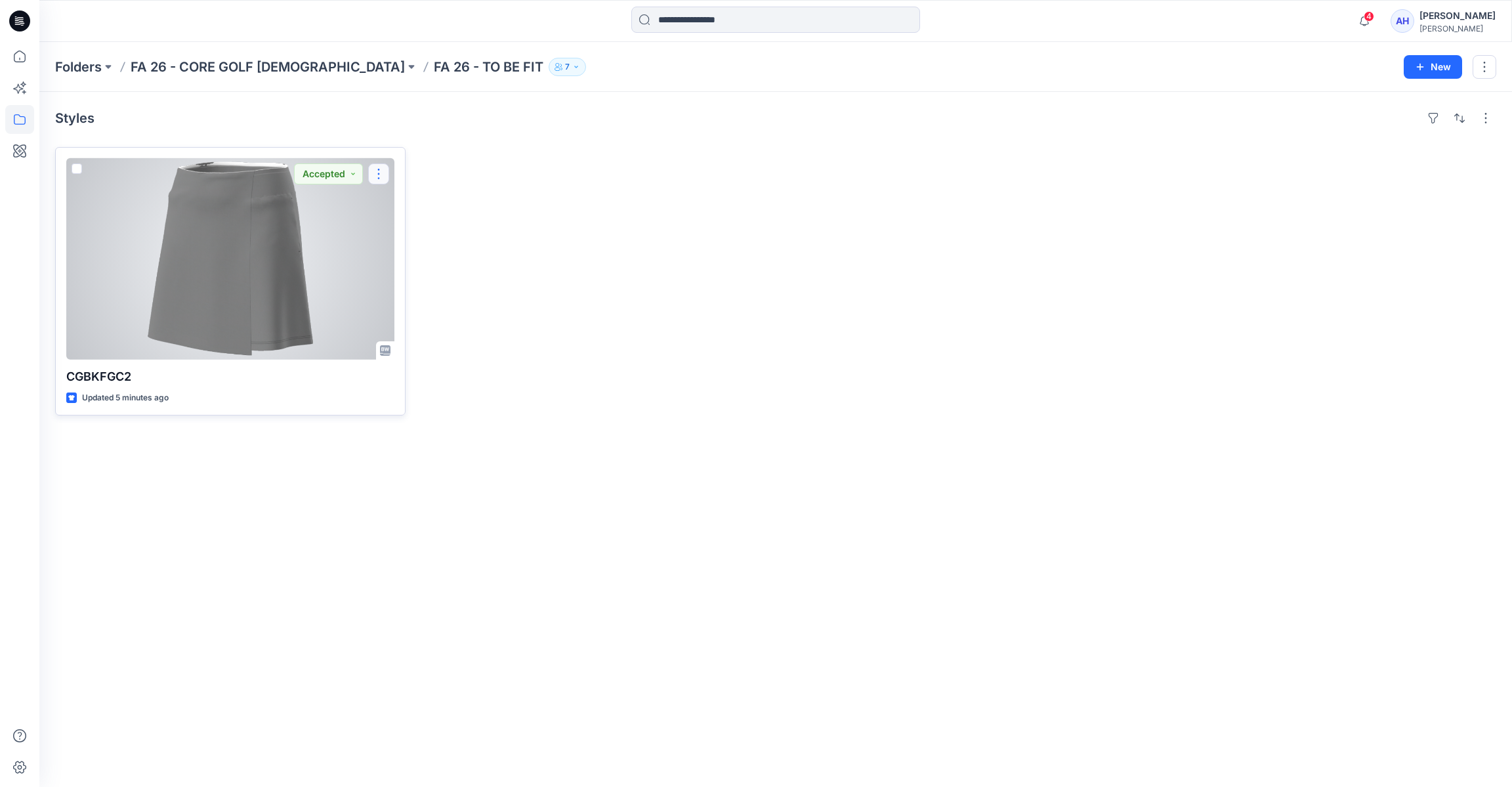
click at [378, 182] on button "button" at bounding box center [379, 174] width 21 height 21
click at [471, 304] on button "Move to" at bounding box center [442, 301] width 142 height 25
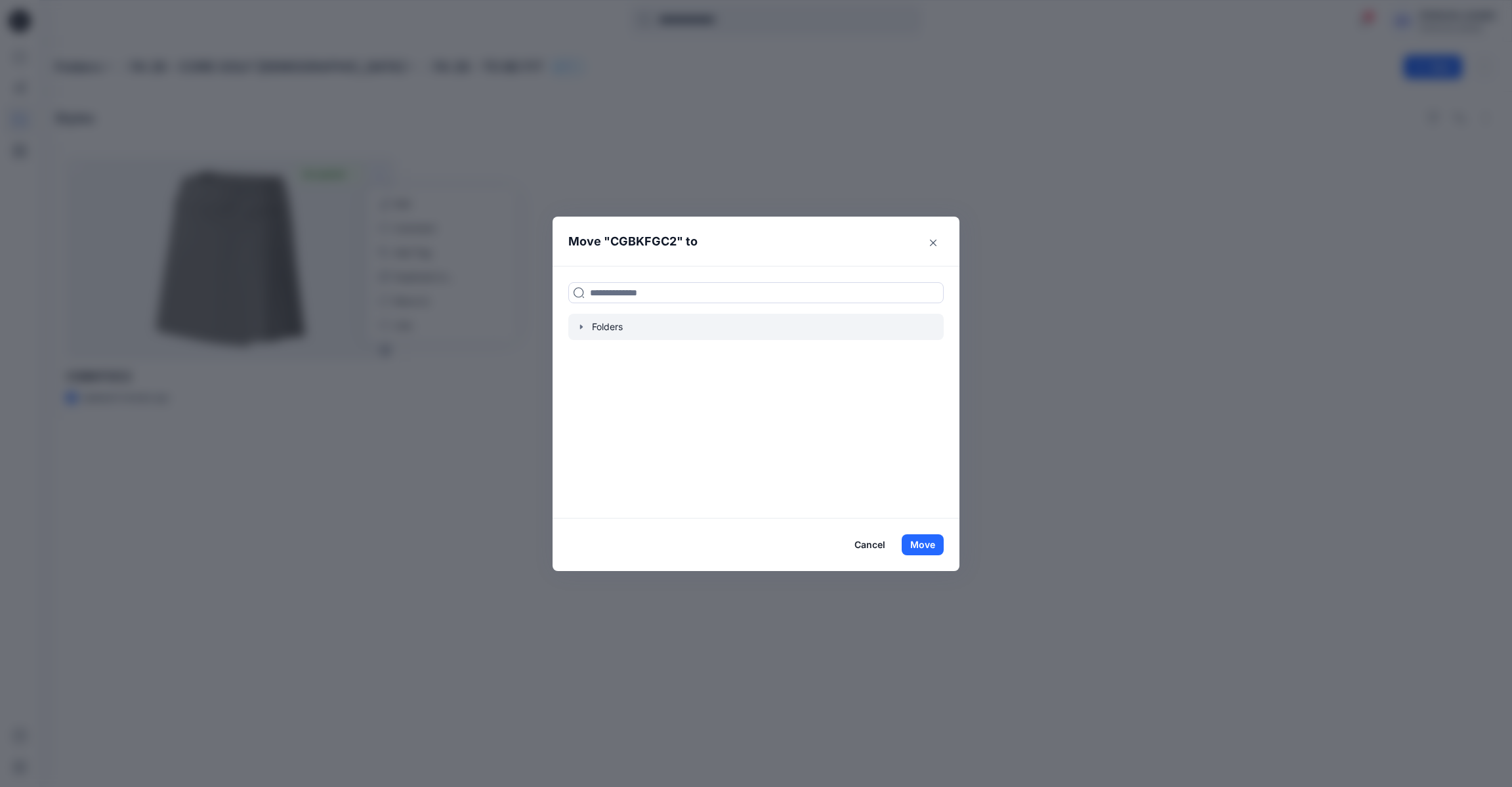
click at [584, 331] on icon "button" at bounding box center [581, 327] width 11 height 11
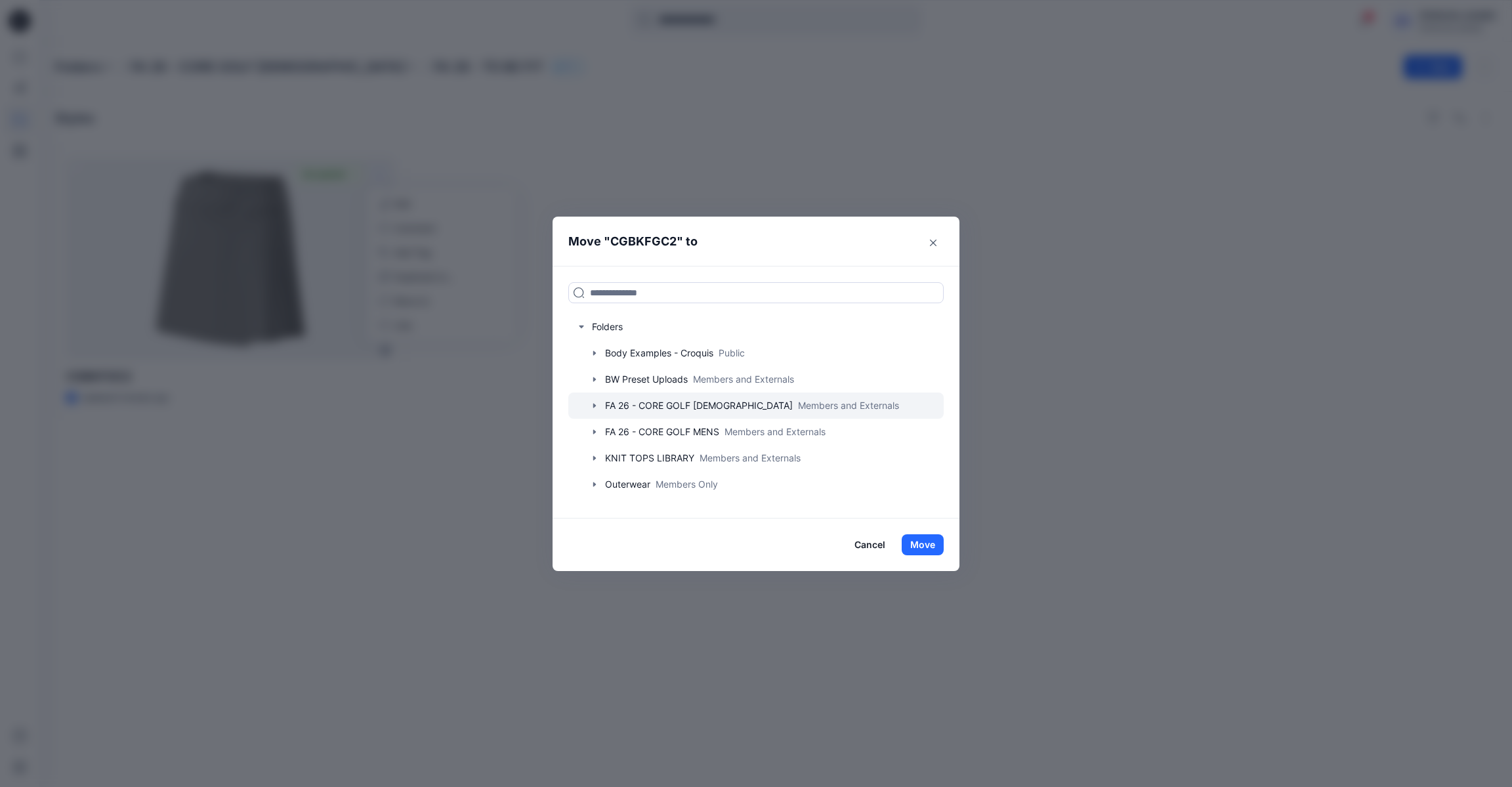
click at [595, 404] on icon "button" at bounding box center [594, 405] width 11 height 11
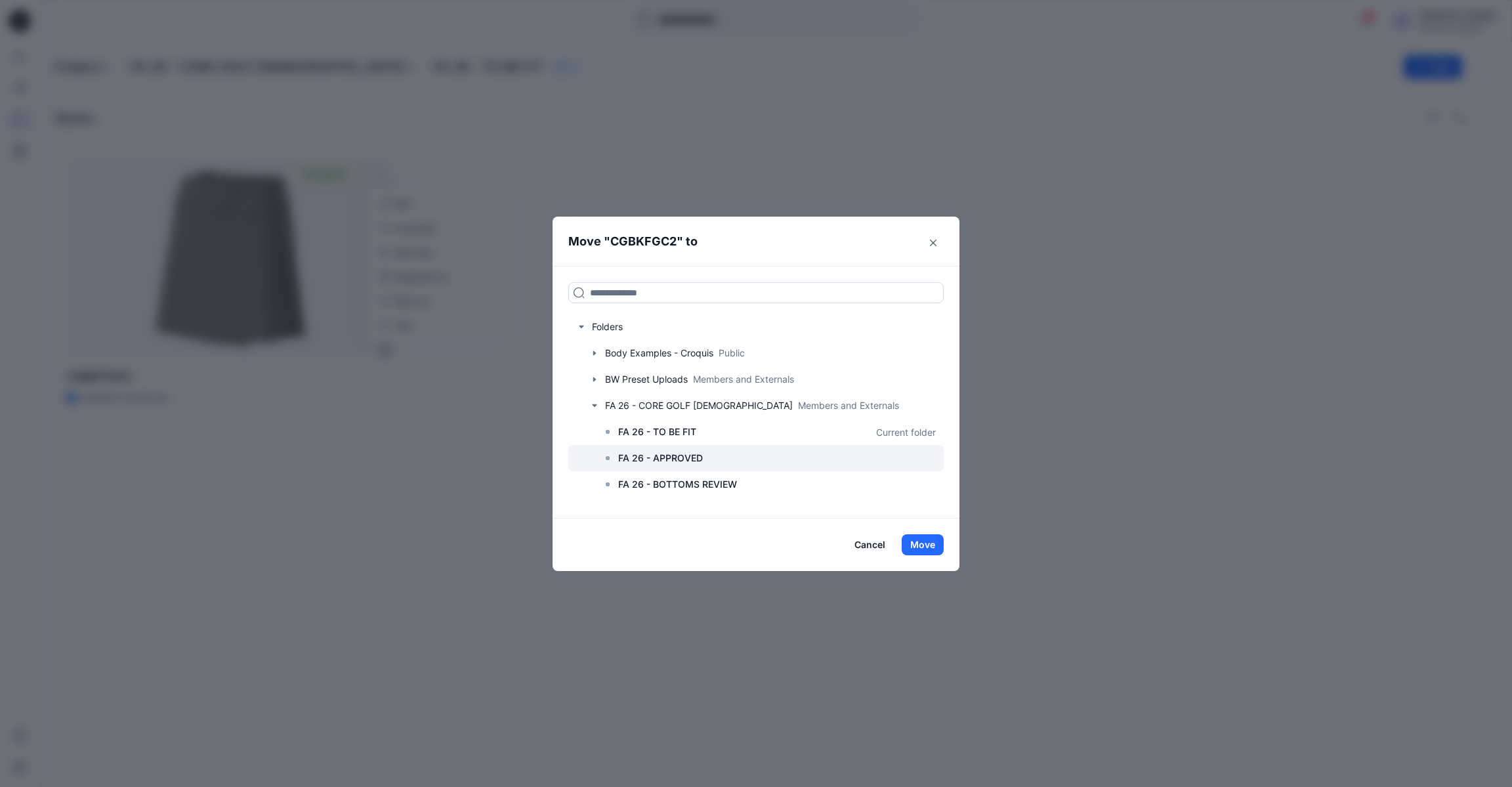
click at [706, 463] on div at bounding box center [756, 458] width 376 height 26
click at [933, 542] on button "Move" at bounding box center [923, 545] width 42 height 21
